Goal: Task Accomplishment & Management: Manage account settings

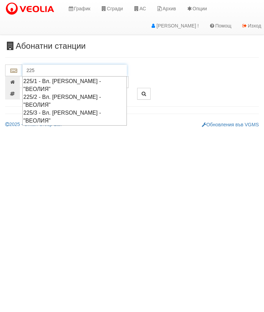
click at [108, 80] on div "225/1 - Вл. Варненчик - "ВЕОЛИЯ"" at bounding box center [74, 85] width 102 height 16
type input "225/1 - Вл. Варненчик - "ВЕОЛИЯ""
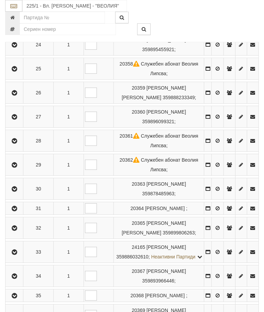
scroll to position [715, 0]
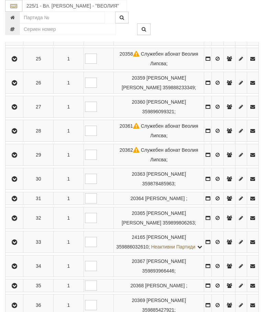
click at [101, 229] on td at bounding box center [98, 218] width 30 height 22
click at [19, 182] on icon "button" at bounding box center [14, 179] width 8 height 5
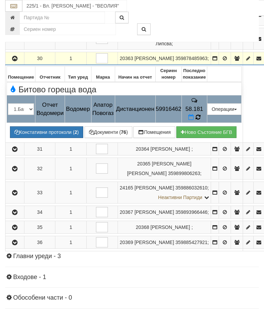
click at [200, 117] on icon at bounding box center [197, 117] width 5 height 6
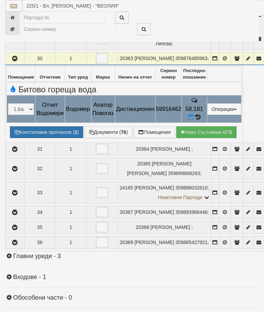
select select "10"
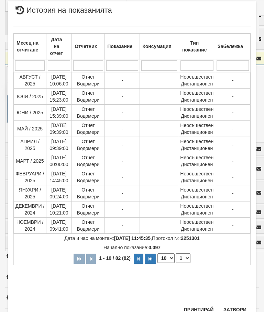
scroll to position [288, 0]
click at [186, 257] on select "1 2 3 4 5 6 7 8 9" at bounding box center [183, 259] width 14 height 10
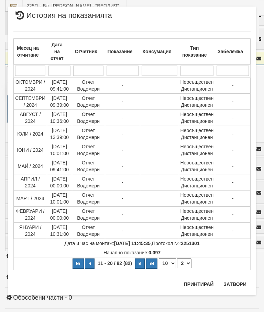
scroll to position [0, 0]
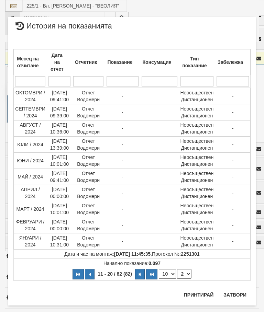
click at [190, 274] on select "1 2 3 4 5 6 7 8 9" at bounding box center [184, 274] width 14 height 10
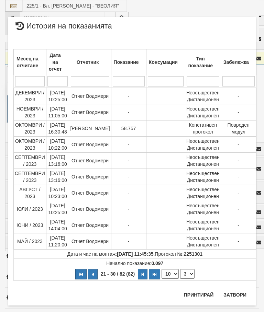
click at [187, 273] on select "1 2 3 4 5 6 7 8 9" at bounding box center [187, 274] width 14 height 10
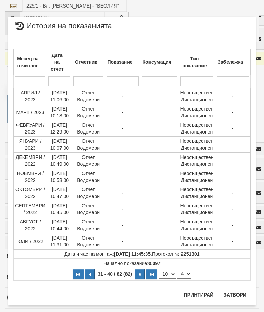
click at [191, 276] on select "1 2 3 4 5 6 7 8 9" at bounding box center [184, 274] width 14 height 10
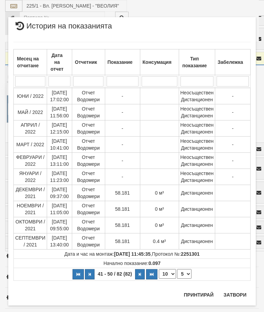
click at [188, 273] on select "1 2 3 4 5 6 7 8 9" at bounding box center [184, 274] width 14 height 10
select select "3"
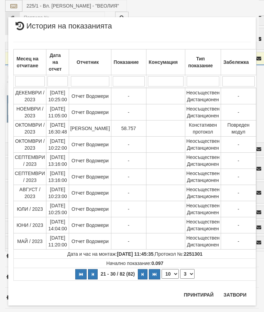
click at [234, 295] on button "Затвори" at bounding box center [234, 294] width 31 height 11
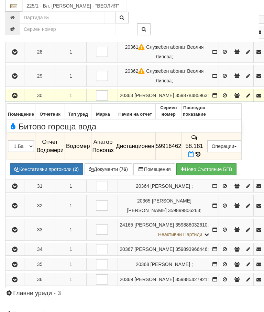
scroll to position [677, 0]
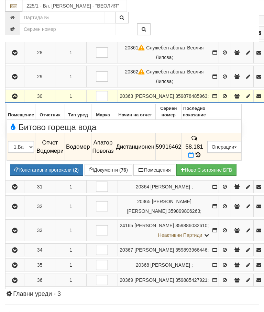
click at [108, 169] on button "Документи ( 76 )" at bounding box center [108, 170] width 48 height 12
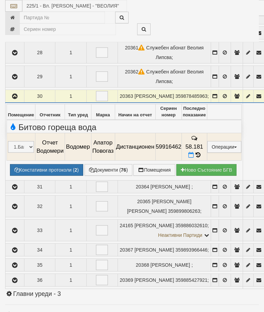
select select "10"
select select "1"
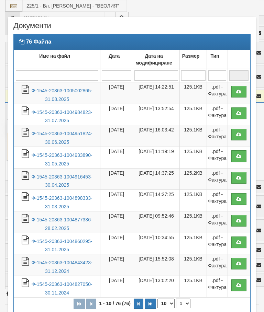
click at [77, 92] on link "Ф-1545-20363-1005002865-31.08.2025" at bounding box center [61, 95] width 61 height 14
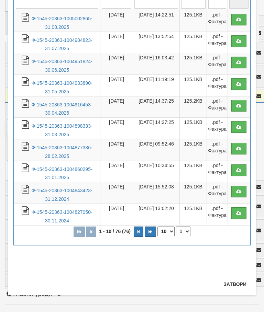
scroll to position [72, 0]
click at [237, 284] on button "Затвори" at bounding box center [234, 284] width 31 height 11
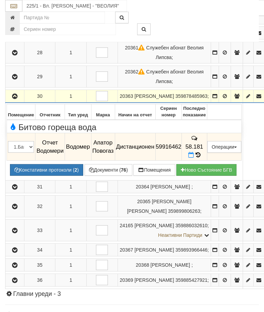
click at [14, 101] on button "button" at bounding box center [15, 96] width 16 height 10
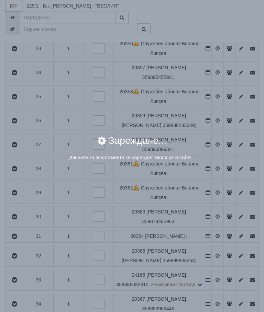
click at [218, 237] on div "× Зареждане... Данните за апартамента се зареждат. Моля изчакайте..." at bounding box center [132, 156] width 264 height 312
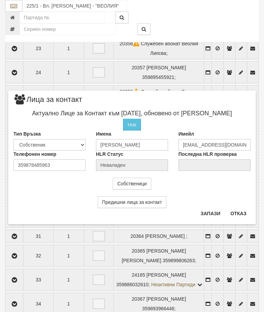
click at [247, 213] on button "Отказ" at bounding box center [238, 213] width 24 height 11
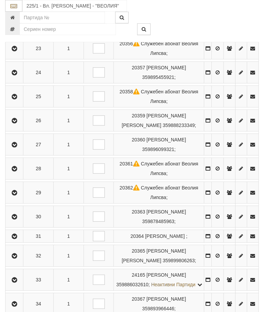
click at [12, 219] on icon "button" at bounding box center [14, 217] width 8 height 5
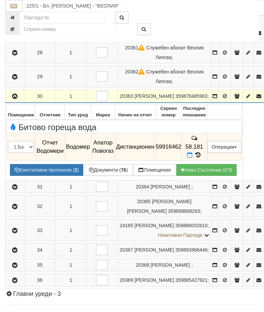
click at [14, 98] on icon "button" at bounding box center [15, 96] width 8 height 5
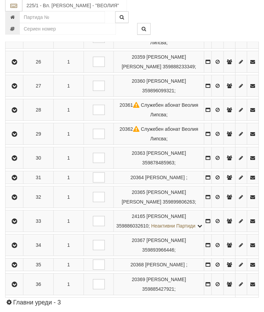
scroll to position [741, 0]
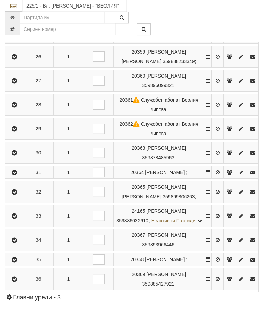
click at [16, 243] on icon "button" at bounding box center [14, 240] width 8 height 5
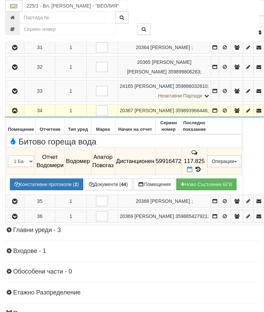
click at [202, 172] on icon at bounding box center [198, 170] width 8 height 6
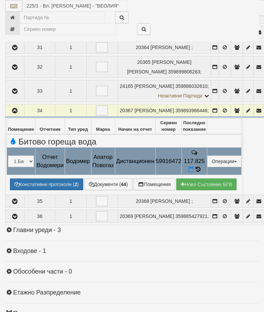
select select "10"
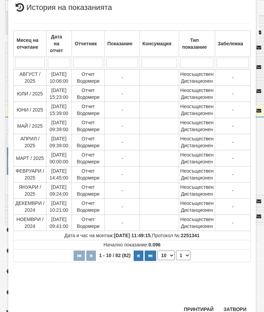
scroll to position [257, 0]
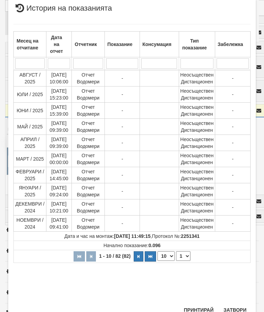
click at [184, 254] on select "1 2 3 4 5 6 7 8 9" at bounding box center [183, 256] width 14 height 10
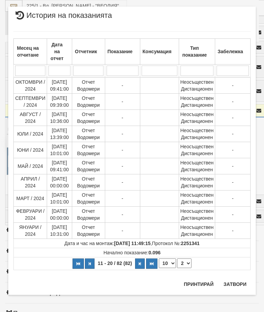
scroll to position [0, 0]
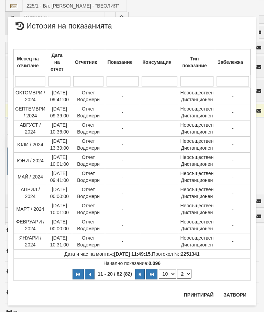
click at [187, 276] on select "1 2 3 4 5 6 7 8 9" at bounding box center [184, 274] width 14 height 10
select select "3"
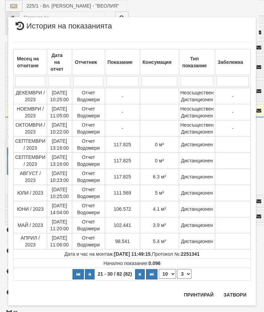
click at [234, 295] on button "Затвори" at bounding box center [234, 294] width 31 height 11
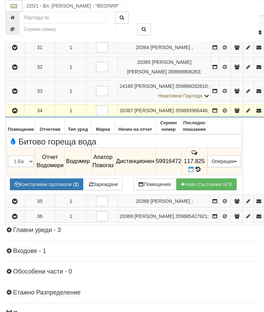
click at [112, 190] on button "Зареждане" at bounding box center [103, 185] width 38 height 12
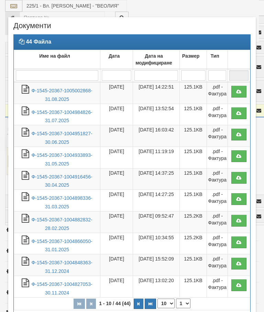
click at [76, 98] on td "Ф-1545-20367-1005002868-31.08.2025" at bounding box center [57, 93] width 86 height 22
click at [73, 92] on link "Ф-1545-20367-1005002868-31.08.2025" at bounding box center [61, 95] width 61 height 14
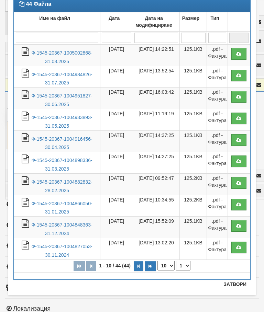
scroll to position [38, 0]
click at [234, 283] on button "Затвори" at bounding box center [234, 284] width 31 height 11
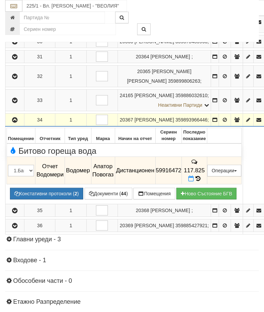
scroll to position [720, 0]
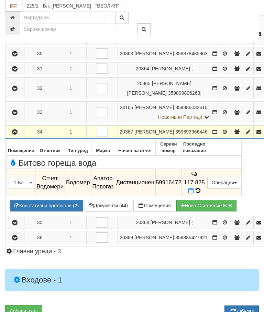
click at [200, 194] on icon at bounding box center [197, 191] width 5 height 6
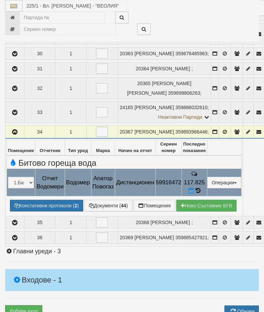
select select "10"
select select "1"
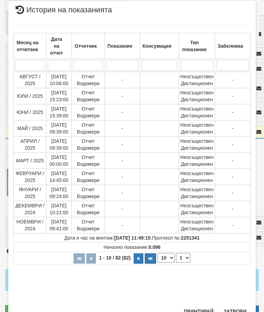
scroll to position [261, 0]
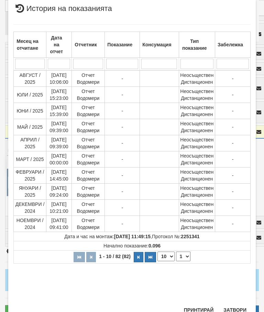
click at [239, 307] on button "Затвори" at bounding box center [234, 310] width 31 height 11
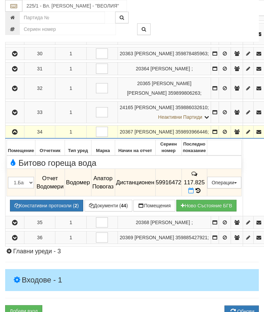
click at [16, 137] on button "button" at bounding box center [15, 132] width 16 height 10
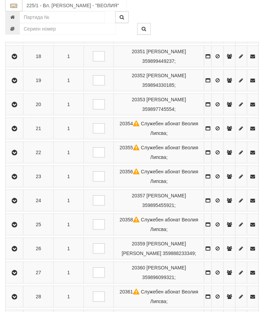
scroll to position [550, 0]
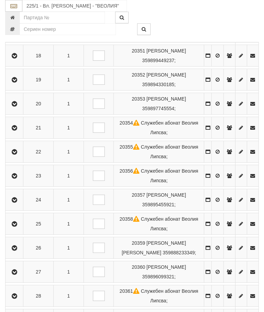
click at [17, 205] on button "button" at bounding box center [14, 200] width 15 height 10
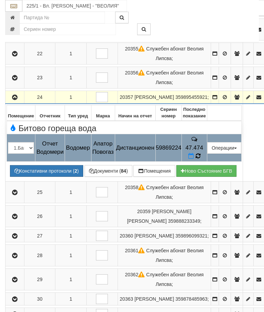
click at [200, 159] on icon at bounding box center [197, 156] width 5 height 6
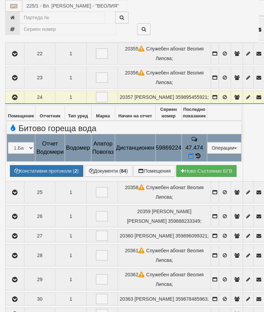
select select "10"
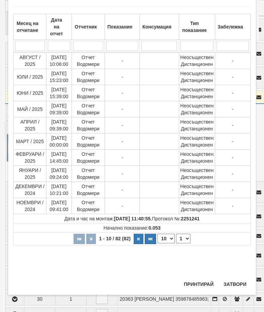
scroll to position [387, 0]
click at [186, 237] on select "1 2 3 4 5 6 7 8 9" at bounding box center [183, 239] width 14 height 10
select select "3"
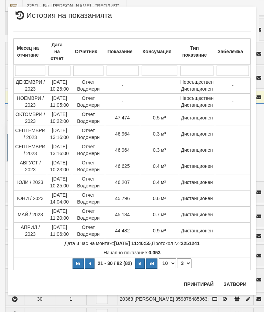
scroll to position [0, 0]
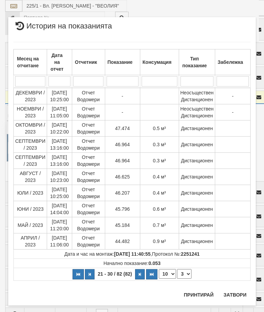
click at [238, 293] on button "Затвори" at bounding box center [234, 294] width 31 height 11
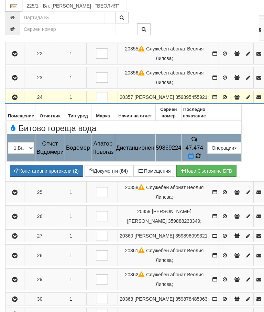
click at [200, 159] on icon at bounding box center [197, 156] width 5 height 6
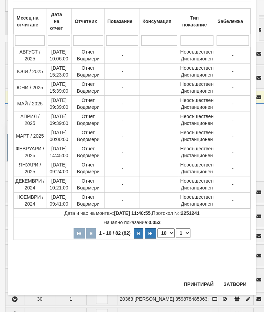
scroll to position [318, 0]
click at [185, 232] on select "1 2 3 4 5 6 7 8 9" at bounding box center [183, 233] width 14 height 10
click at [237, 282] on button "Затвори" at bounding box center [234, 284] width 31 height 11
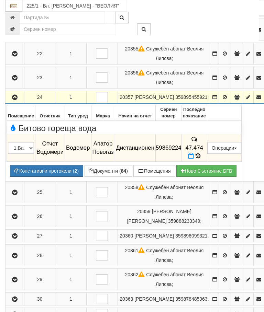
click at [113, 177] on button "Документи ( 84 )" at bounding box center [108, 171] width 48 height 12
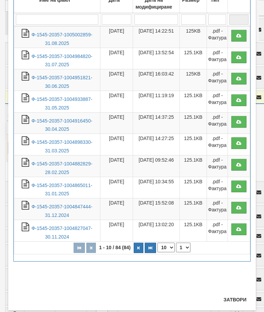
scroll to position [57, 0]
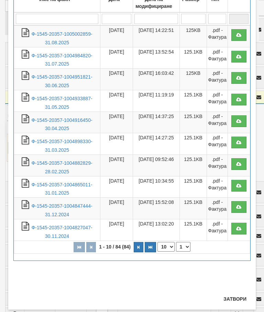
click at [234, 299] on button "Затвори" at bounding box center [234, 299] width 31 height 11
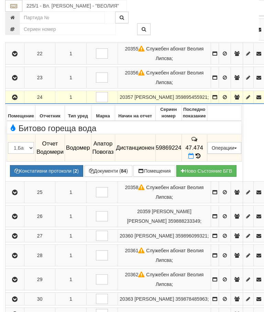
click at [207, 162] on td "47.474" at bounding box center [193, 147] width 25 height 27
click at [200, 159] on icon at bounding box center [197, 156] width 5 height 6
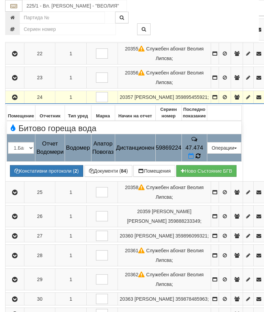
click at [200, 159] on icon at bounding box center [197, 156] width 5 height 6
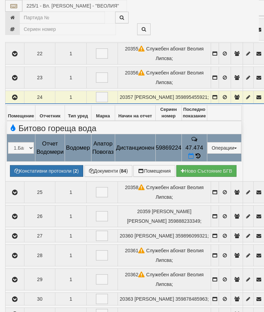
select select "10"
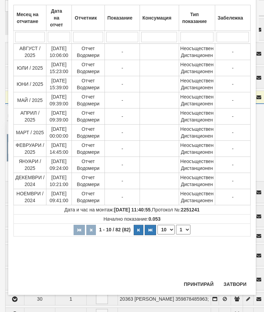
scroll to position [274, 0]
click at [186, 228] on select "1 2 3 4 5 6 7 8 9" at bounding box center [183, 230] width 14 height 10
select select "3"
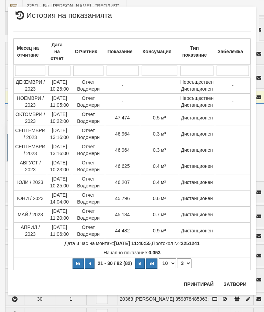
scroll to position [0, 0]
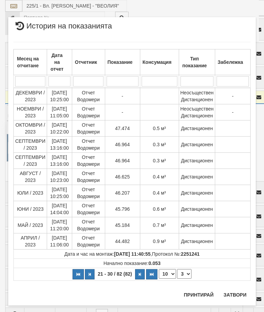
click at [238, 290] on button "Затвори" at bounding box center [234, 294] width 31 height 11
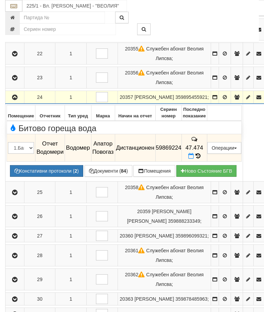
click at [15, 100] on icon "button" at bounding box center [15, 97] width 8 height 5
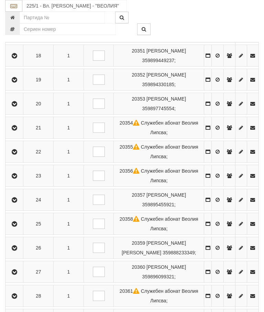
click at [18, 106] on icon "button" at bounding box center [14, 104] width 8 height 5
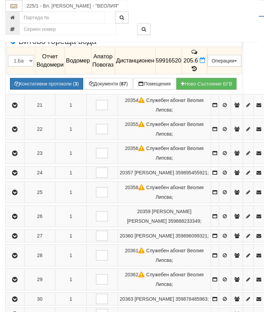
click at [207, 75] on td "205.6" at bounding box center [193, 60] width 25 height 27
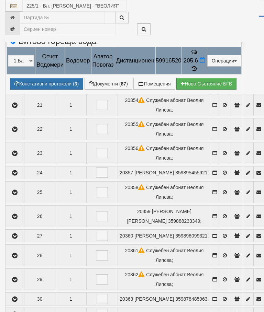
select select "10"
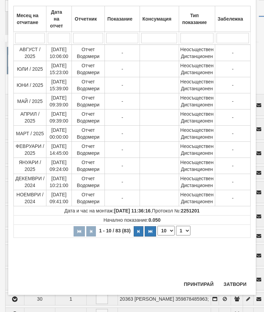
scroll to position [291, 0]
click at [186, 229] on select "1 2 3 4 5 6 7 8 9" at bounding box center [183, 231] width 14 height 10
select select "2"
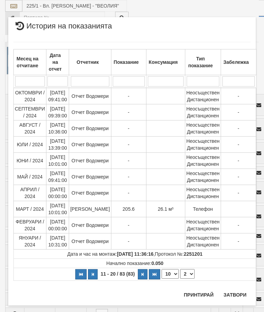
scroll to position [0, 0]
click at [236, 293] on button "Затвори" at bounding box center [234, 294] width 31 height 11
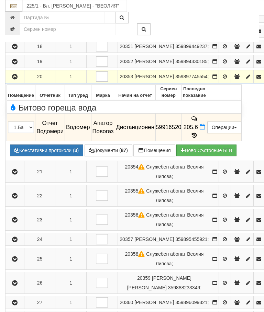
scroll to position [484, 0]
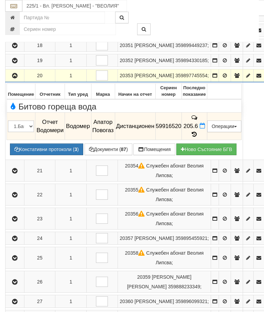
click at [0, 0] on button "Редакция / Протокол" at bounding box center [0, 0] width 0 height 0
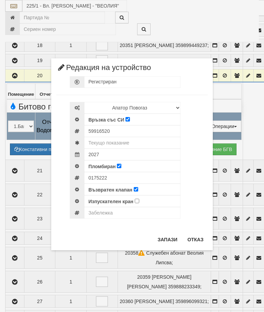
click at [197, 238] on button "Отказ" at bounding box center [195, 239] width 24 height 11
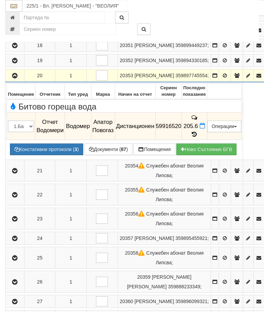
click at [17, 78] on icon "button" at bounding box center [15, 75] width 8 height 5
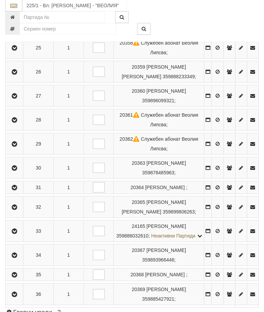
scroll to position [739, 0]
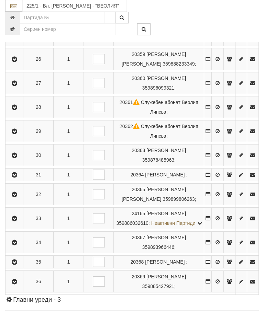
click at [19, 245] on icon "button" at bounding box center [14, 242] width 8 height 5
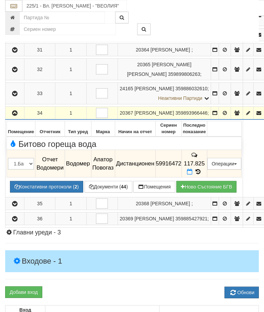
click at [112, 193] on button "Документи ( 44 )" at bounding box center [108, 187] width 48 height 12
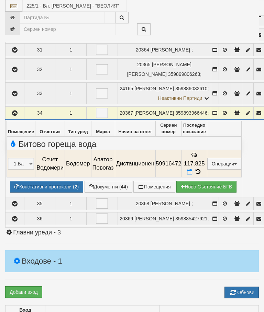
select select "10"
select select "1"
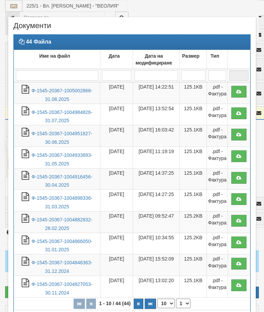
click at [59, 113] on link "Ф-1545-20367-1004984826-31.07.2025" at bounding box center [61, 117] width 61 height 14
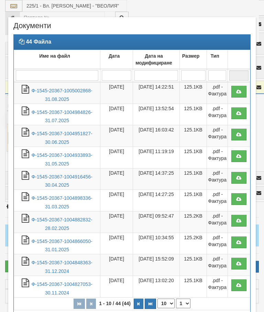
click at [70, 91] on link "Ф-1545-20367-1005002868-31.08.2025" at bounding box center [61, 95] width 61 height 14
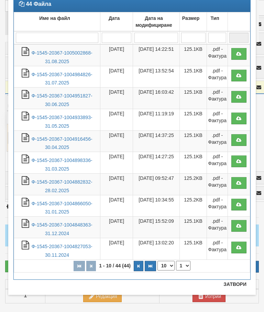
scroll to position [38, 0]
click at [239, 284] on button "Затвори" at bounding box center [234, 284] width 31 height 11
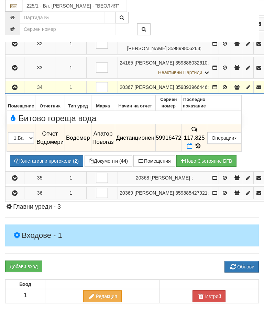
click at [19, 92] on button "button" at bounding box center [15, 87] width 16 height 10
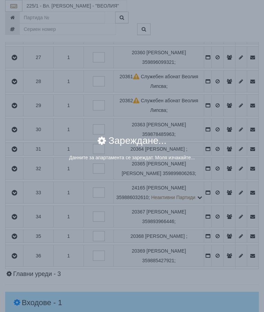
click at [221, 252] on div "× Зареждане... Данните за апартамента се зареждат. Моля изчакайте..." at bounding box center [132, 156] width 264 height 312
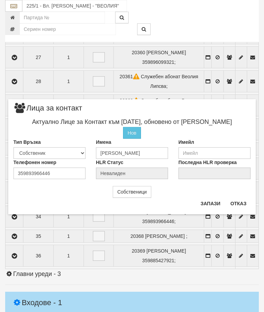
click at [242, 199] on button "Отказ" at bounding box center [238, 203] width 24 height 11
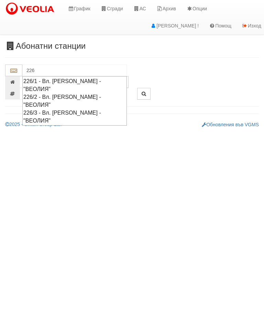
click at [83, 109] on div "226/3 - Вл. [PERSON_NAME] - "ВЕОЛИЯ"" at bounding box center [74, 117] width 102 height 16
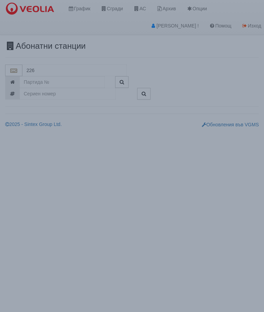
type input "226/3 - Вл. [PERSON_NAME] - "ВЕОЛИЯ""
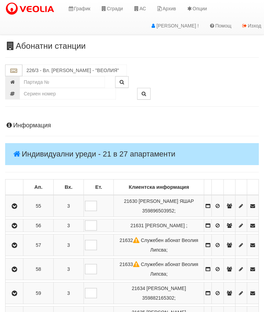
click at [16, 205] on icon "button" at bounding box center [14, 206] width 8 height 5
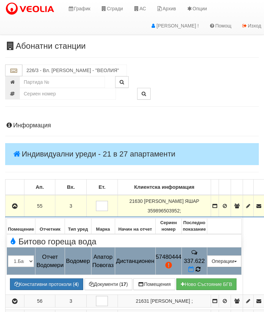
click at [200, 266] on icon at bounding box center [197, 269] width 5 height 6
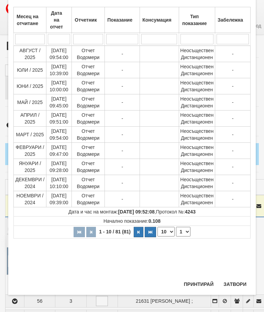
scroll to position [302, 0]
click at [186, 232] on select "1 2 3 4 5 6 7 8 9" at bounding box center [183, 232] width 14 height 10
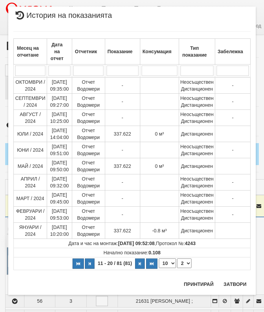
scroll to position [0, 0]
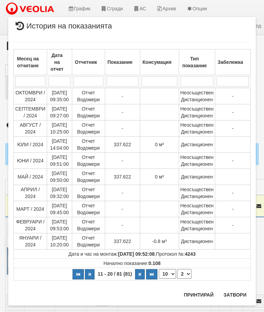
click at [186, 274] on select "1 2 3 4 5 6 7 8 9" at bounding box center [184, 274] width 14 height 10
select select "3"
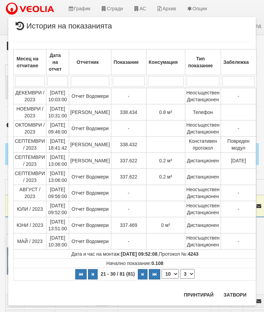
click at [234, 296] on button "Затвори" at bounding box center [234, 294] width 31 height 11
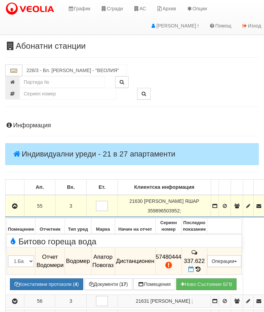
click at [17, 207] on icon "button" at bounding box center [15, 206] width 8 height 5
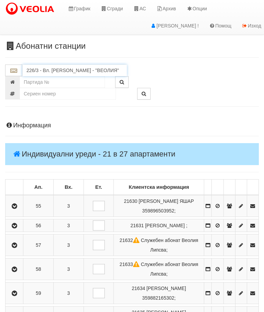
click at [76, 71] on input "226/3 - Вл. [PERSON_NAME] - "ВЕОЛИЯ"" at bounding box center [74, 71] width 104 height 12
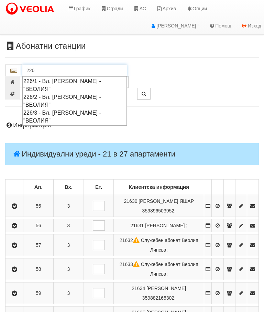
click at [107, 79] on div "226/1 - Вл. [PERSON_NAME] - "ВЕОЛИЯ"" at bounding box center [74, 85] width 102 height 16
type input "226/1 - Вл. [PERSON_NAME] - "ВЕОЛИЯ""
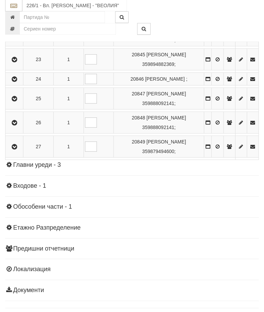
click at [17, 150] on icon "button" at bounding box center [14, 147] width 8 height 5
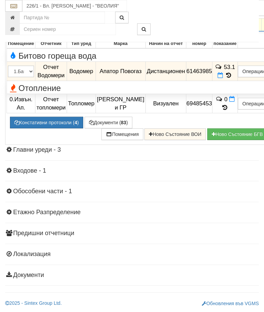
click at [232, 78] on icon at bounding box center [229, 75] width 8 height 6
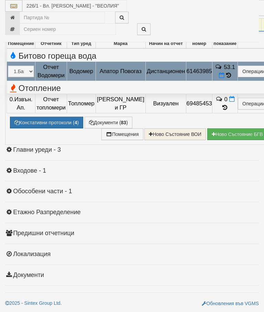
select select "10"
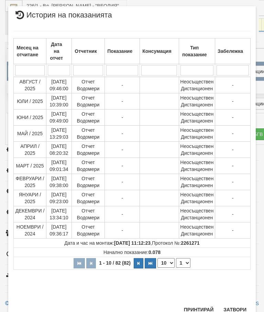
scroll to position [348, 0]
click at [184, 265] on select "1 2 3 4 5 6 7 8 9" at bounding box center [183, 264] width 14 height 10
select select "2"
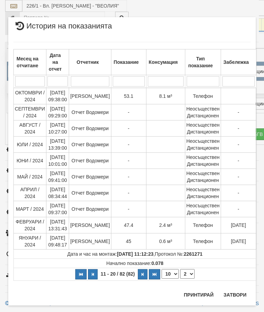
scroll to position [0, 0]
click at [236, 296] on button "Затвори" at bounding box center [234, 294] width 31 height 11
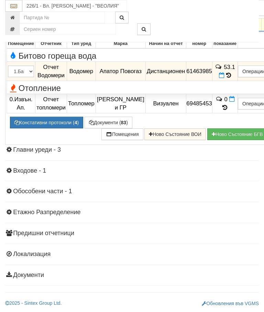
click at [236, 81] on td "53.1" at bounding box center [224, 71] width 25 height 19
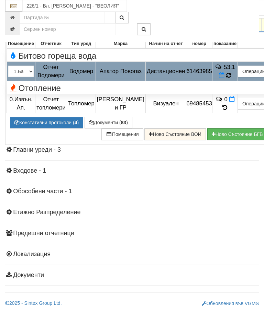
click at [231, 79] on icon at bounding box center [228, 75] width 6 height 7
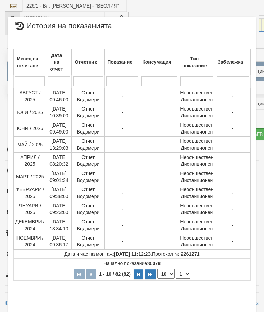
click at [188, 273] on select "1 2 3 4 5 6 7 8 9" at bounding box center [183, 274] width 14 height 10
select select "2"
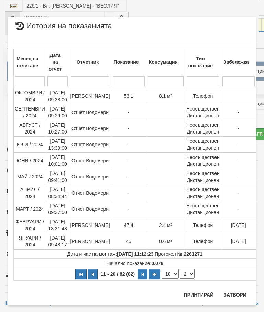
click at [232, 293] on button "Затвори" at bounding box center [234, 294] width 31 height 11
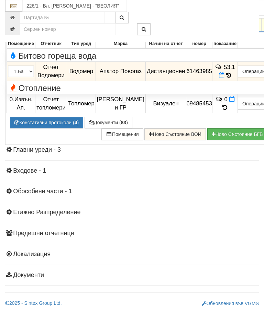
click at [15, 27] on icon "button" at bounding box center [15, 25] width 8 height 5
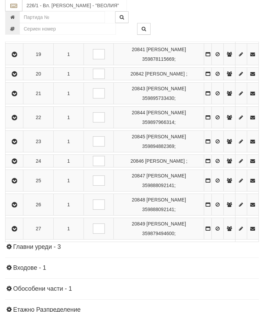
scroll to position [528, 0]
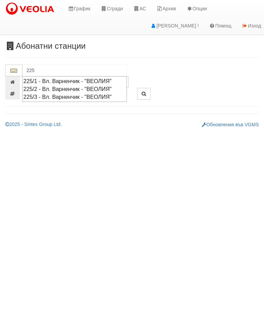
click at [89, 79] on div "225/1 - Вл. Варненчик - "ВЕОЛИЯ"" at bounding box center [74, 81] width 102 height 8
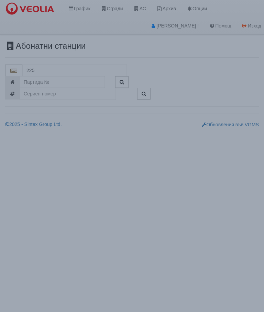
type input "225/1 - Вл. Варненчик - "ВЕОЛИЯ""
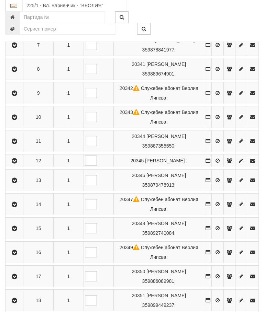
scroll to position [387, 0]
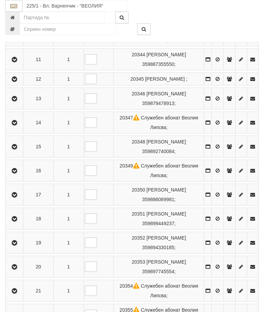
click at [18, 270] on icon "button" at bounding box center [14, 267] width 8 height 5
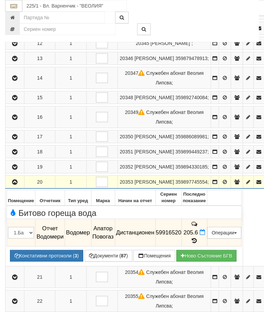
click at [198, 244] on icon at bounding box center [194, 241] width 8 height 6
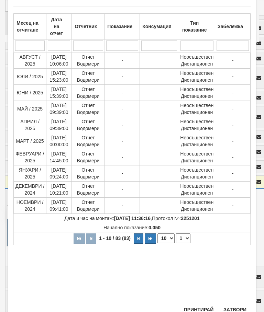
scroll to position [35, 0]
click at [233, 311] on button "Затвори" at bounding box center [234, 310] width 31 height 11
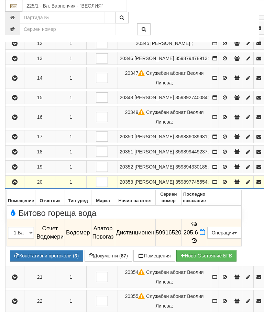
click at [113, 262] on button "Документи ( 87 )" at bounding box center [108, 256] width 48 height 12
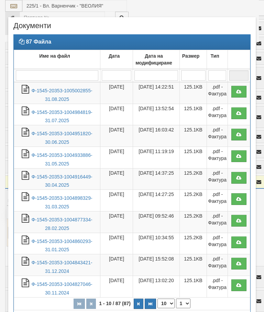
click at [60, 92] on link "Ф-1545-20353-1005002855-31.08.2025" at bounding box center [61, 95] width 61 height 14
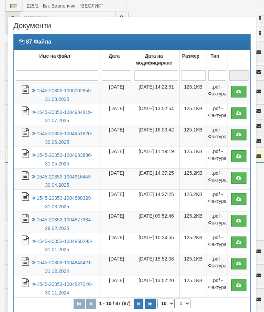
scroll to position [38, 0]
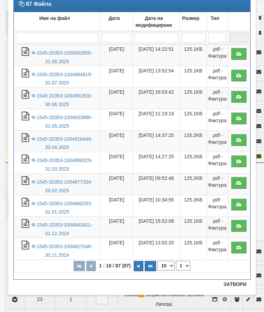
click at [232, 285] on button "Затвори" at bounding box center [234, 284] width 31 height 11
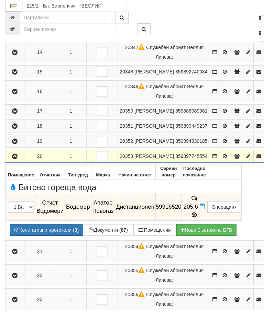
click at [0, 0] on button "Дистанционен модул" at bounding box center [0, 0] width 0 height 0
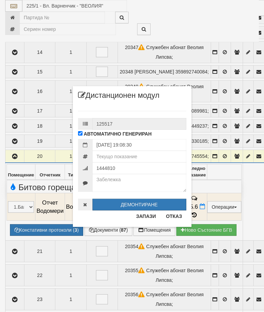
click at [174, 214] on button "Отказ" at bounding box center [174, 216] width 24 height 11
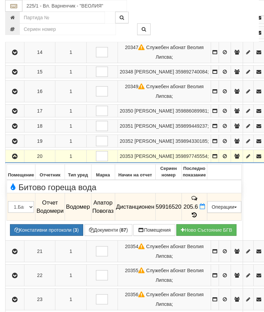
click at [205, 209] on icon at bounding box center [201, 207] width 5 height 6
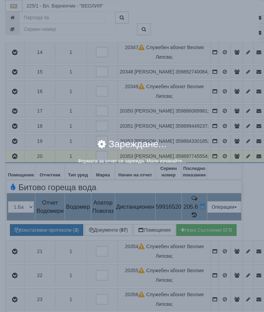
select select "8ac75930-9bfd-e511-80be-8d5a1dced85a"
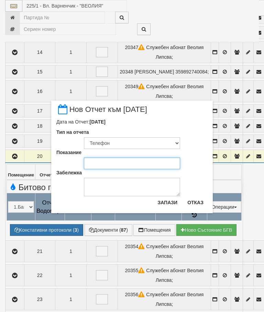
click at [103, 161] on input "Показание" at bounding box center [132, 164] width 96 height 12
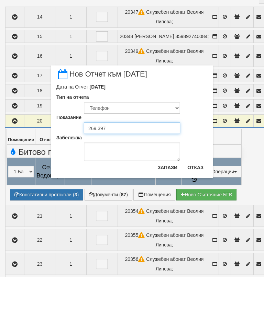
type input "269.397"
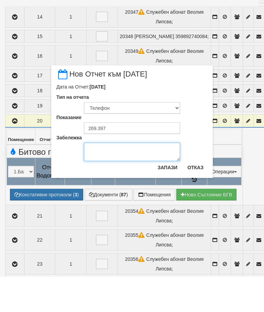
click at [103, 178] on textarea "Забележка" at bounding box center [132, 187] width 96 height 19
type textarea "13.09.2025 снимка"
click at [169, 197] on button "Запази" at bounding box center [167, 202] width 28 height 11
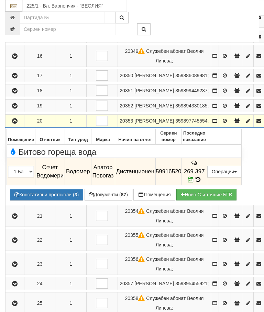
click at [15, 124] on icon "button" at bounding box center [15, 121] width 8 height 5
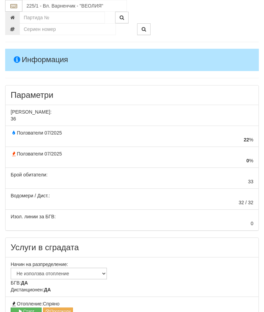
scroll to position [0, 0]
